Goal: Information Seeking & Learning: Learn about a topic

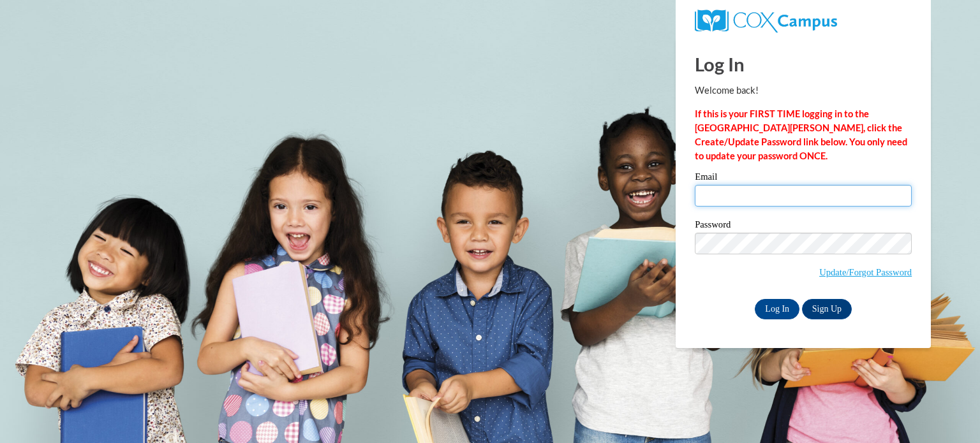
click at [745, 200] on input "Email" at bounding box center [802, 196] width 217 height 22
type input "[EMAIL_ADDRESS][DOMAIN_NAME]"
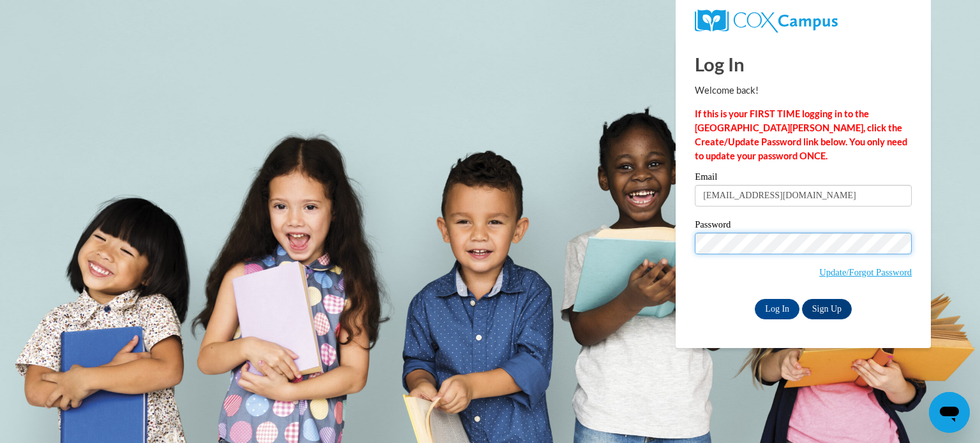
click at [754, 299] on input "Log In" at bounding box center [776, 309] width 45 height 20
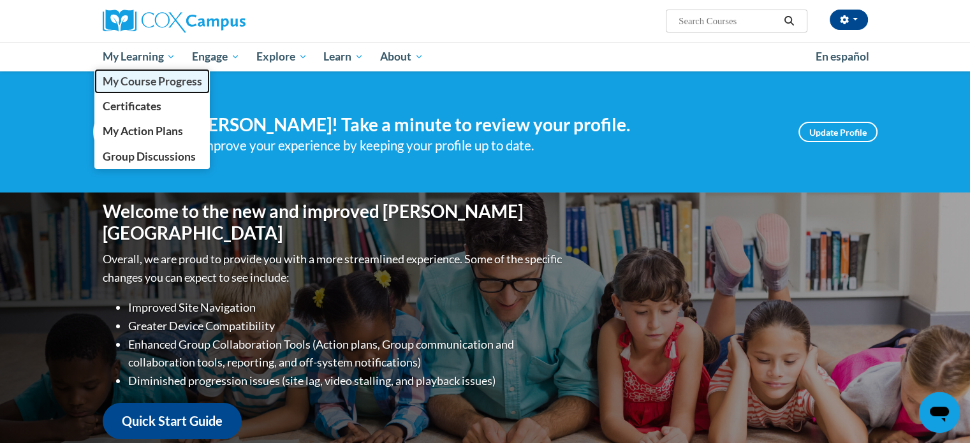
click at [151, 75] on span "My Course Progress" at bounding box center [151, 81] width 99 height 13
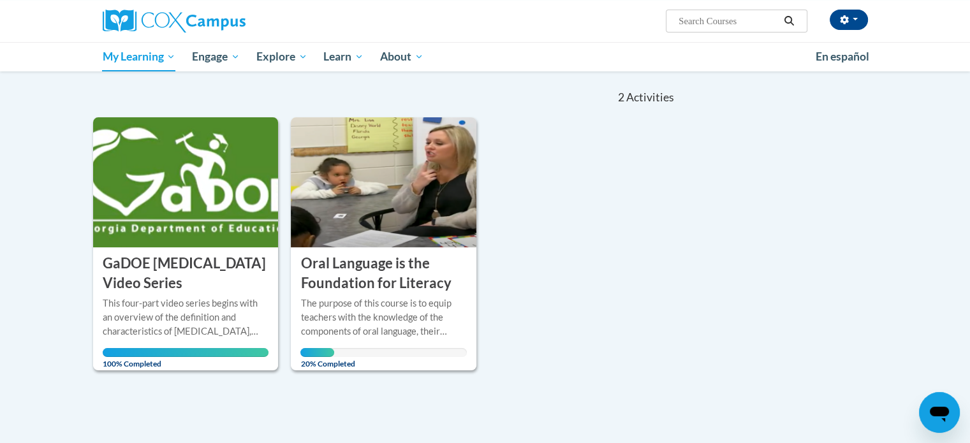
scroll to position [122, 0]
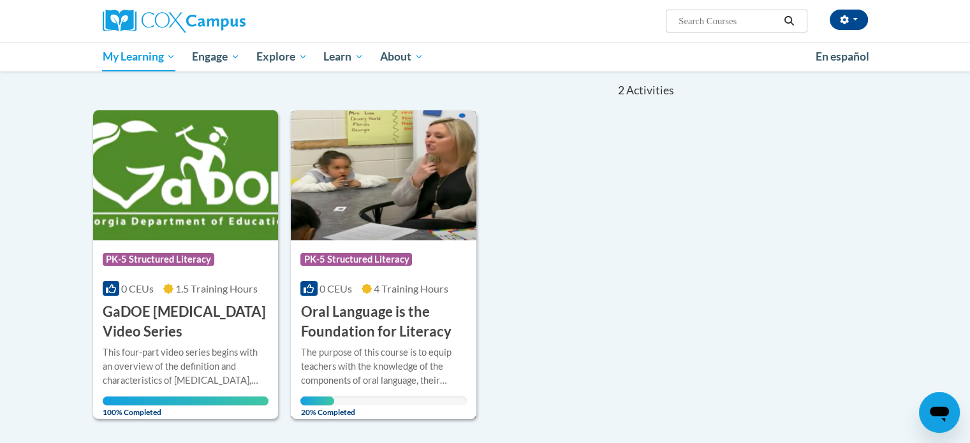
click at [397, 316] on h3 "Oral Language is the Foundation for Literacy" at bounding box center [383, 322] width 166 height 40
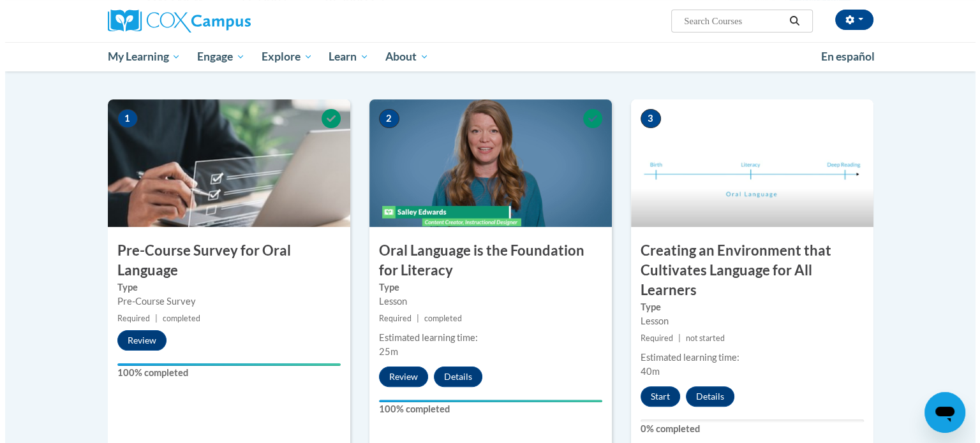
scroll to position [231, 0]
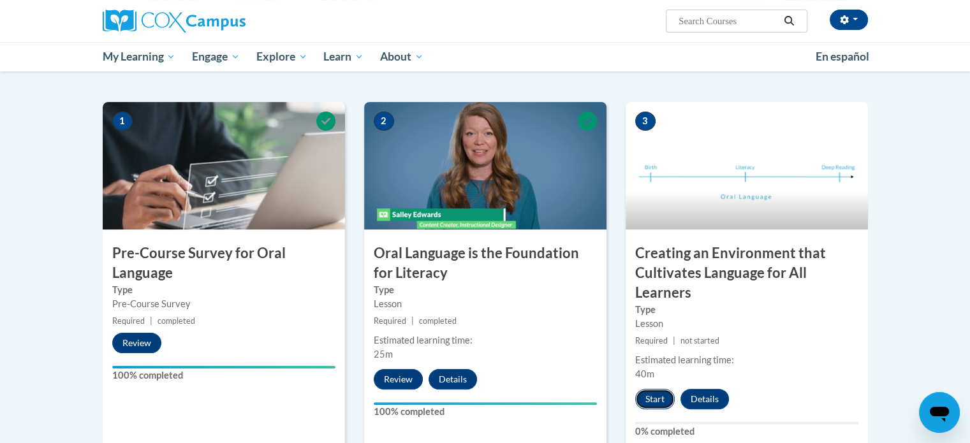
click at [658, 399] on button "Start" at bounding box center [655, 399] width 40 height 20
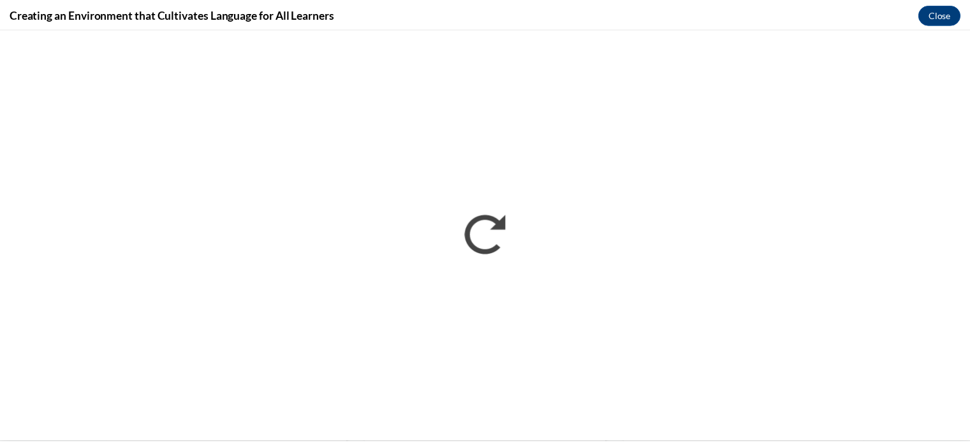
scroll to position [0, 0]
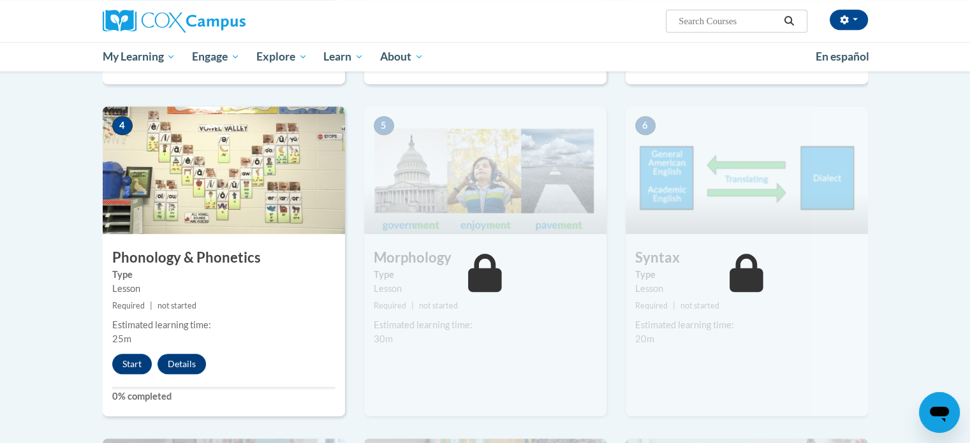
scroll to position [599, 0]
